Goal: Check status: Check status

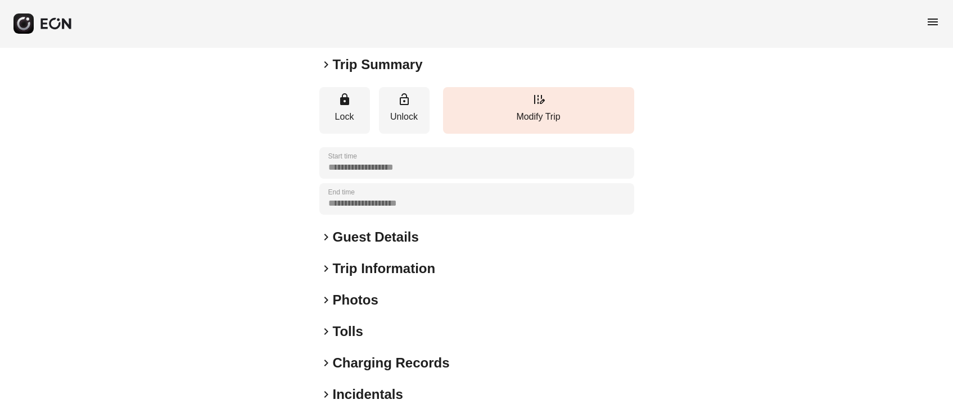
scroll to position [156, 0]
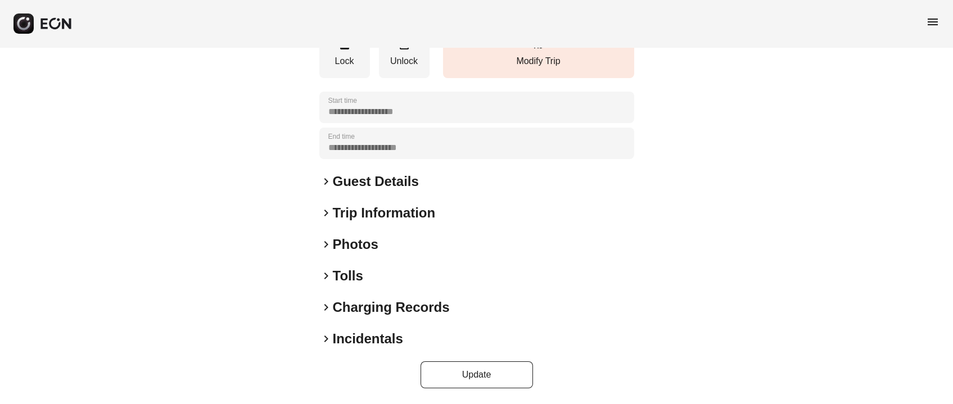
click at [374, 185] on h2 "Guest Details" at bounding box center [376, 182] width 86 height 18
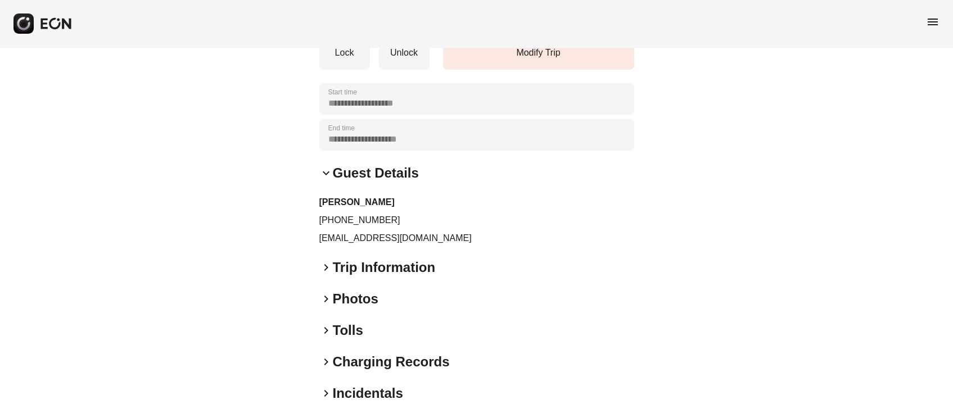
scroll to position [219, 0]
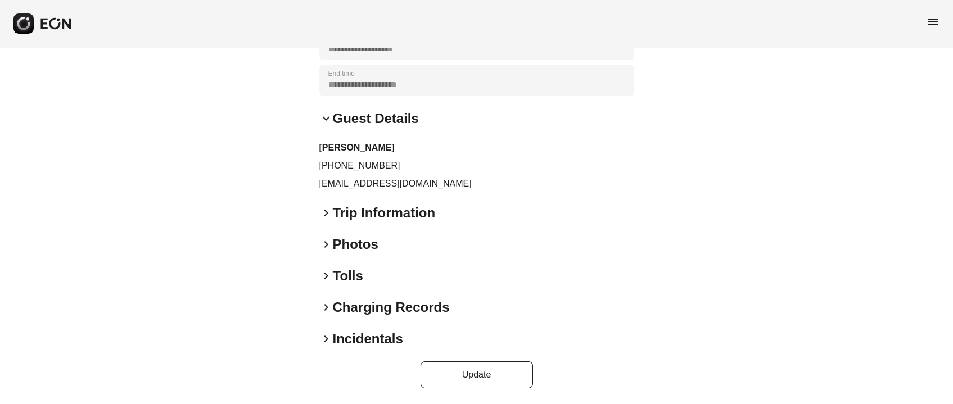
click at [348, 252] on h2 "Photos" at bounding box center [356, 244] width 46 height 18
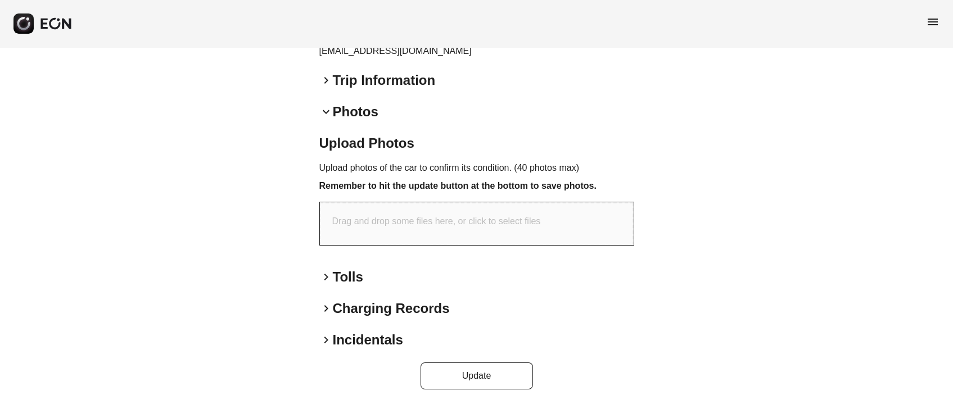
scroll to position [353, 0]
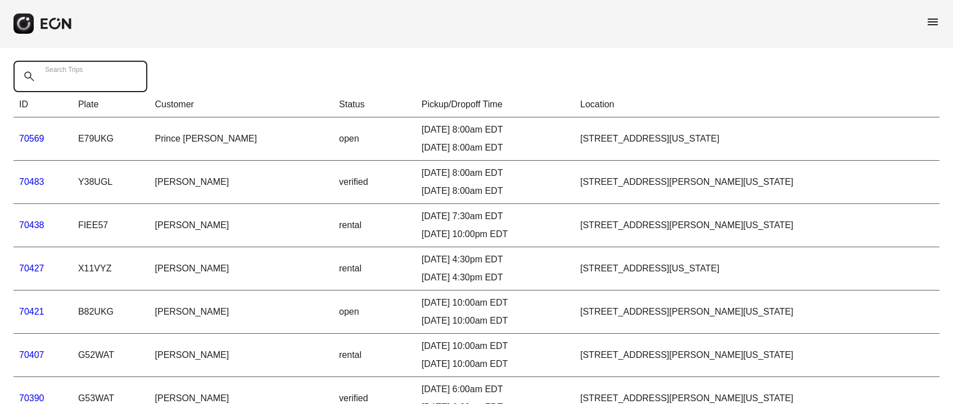
click at [121, 88] on Trips "Search Trips" at bounding box center [80, 76] width 134 height 31
paste Trips "*****"
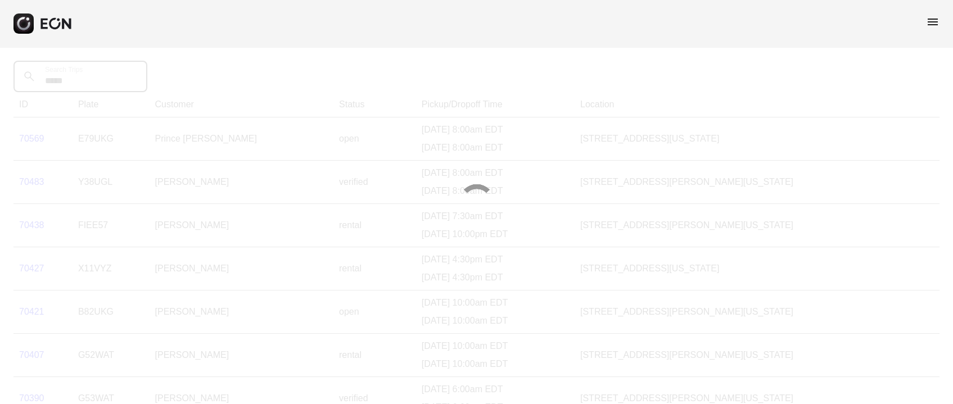
type Trips "*****"
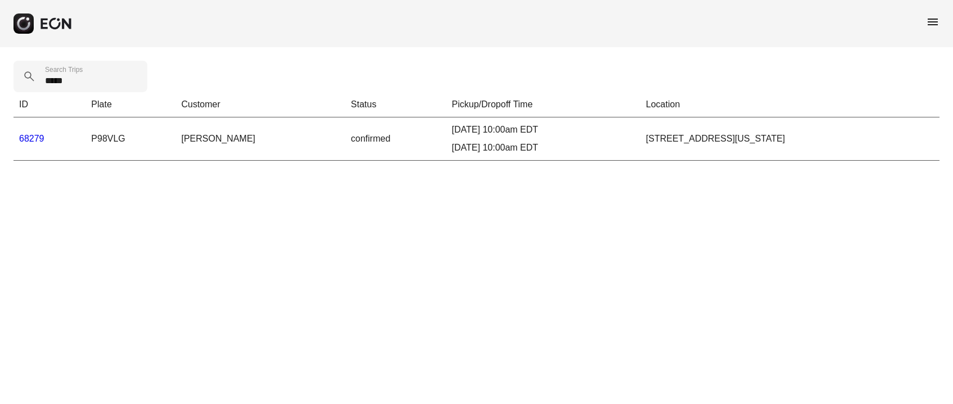
click at [37, 143] on link "68279" at bounding box center [31, 139] width 25 height 10
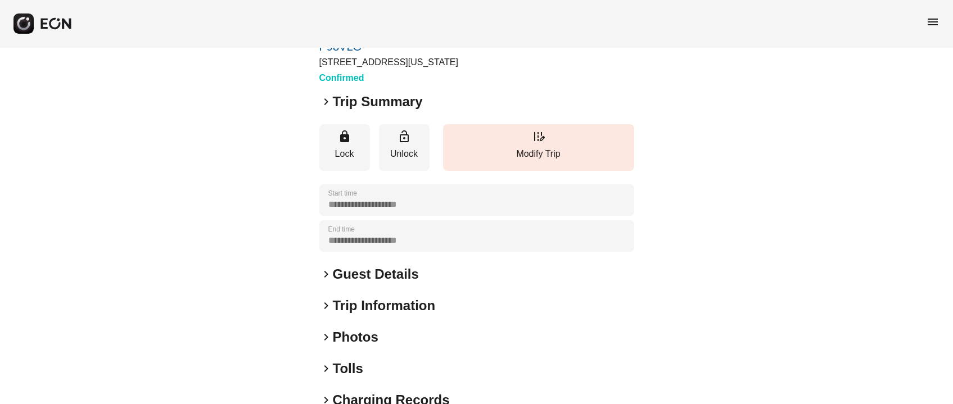
scroll to position [84, 0]
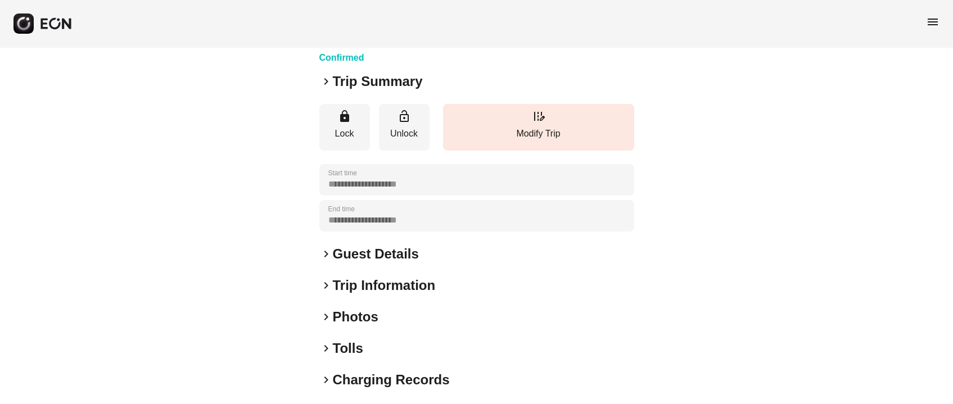
click at [409, 81] on h2 "Trip Summary" at bounding box center [378, 82] width 90 height 18
